Goal: Task Accomplishment & Management: Use online tool/utility

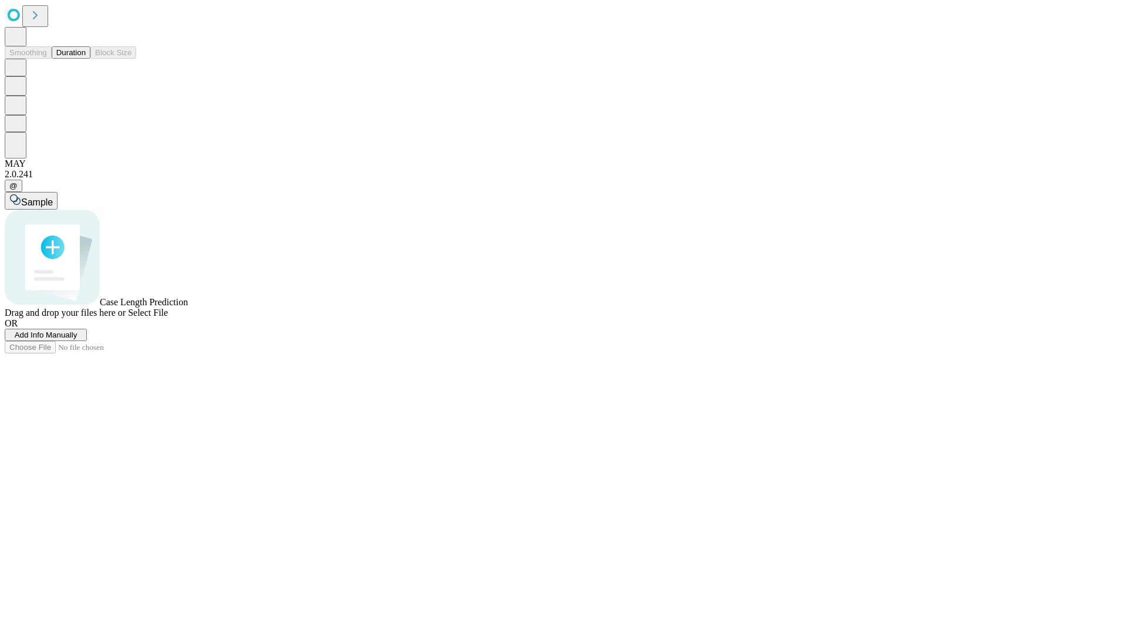
click at [86, 59] on button "Duration" at bounding box center [71, 52] width 39 height 12
click at [168, 317] on span "Select File" at bounding box center [148, 312] width 40 height 10
